Goal: Check status: Check status

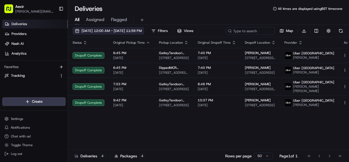
click at [129, 34] on button "[DATE] 12:00 AM - [DATE] 11:59 PM" at bounding box center [109, 31] width 72 height 8
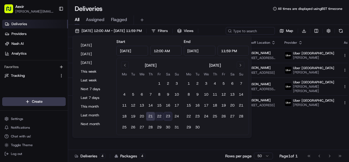
click at [159, 114] on button "22" at bounding box center [159, 116] width 9 height 9
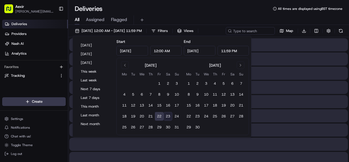
type input "[DATE]"
click at [159, 114] on button "22" at bounding box center [159, 116] width 9 height 9
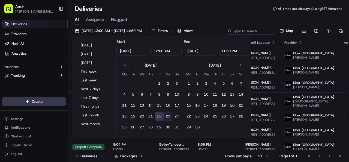
click at [198, 12] on div "Deliveries All times are displayed using BST timezone" at bounding box center [208, 8] width 281 height 9
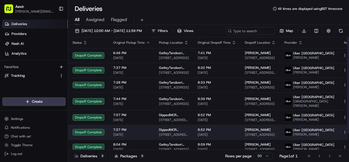
scroll to position [19, 0]
